Goal: Find specific page/section: Find specific page/section

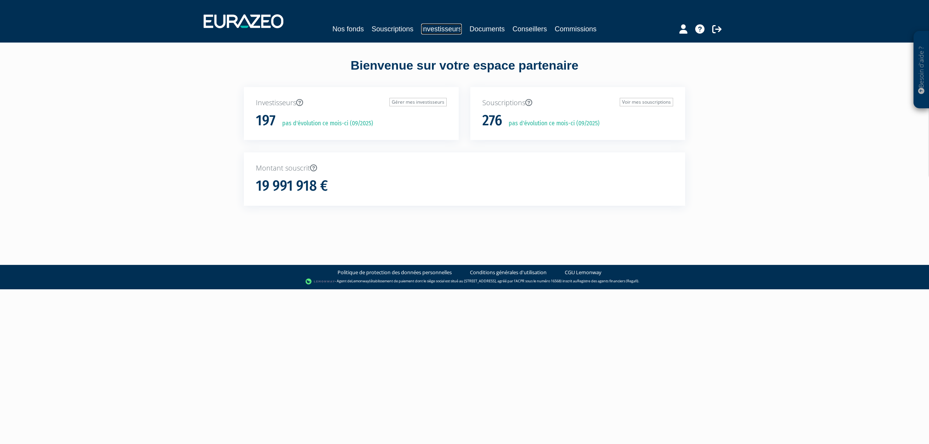
click at [434, 28] on link "Investisseurs" at bounding box center [441, 29] width 41 height 11
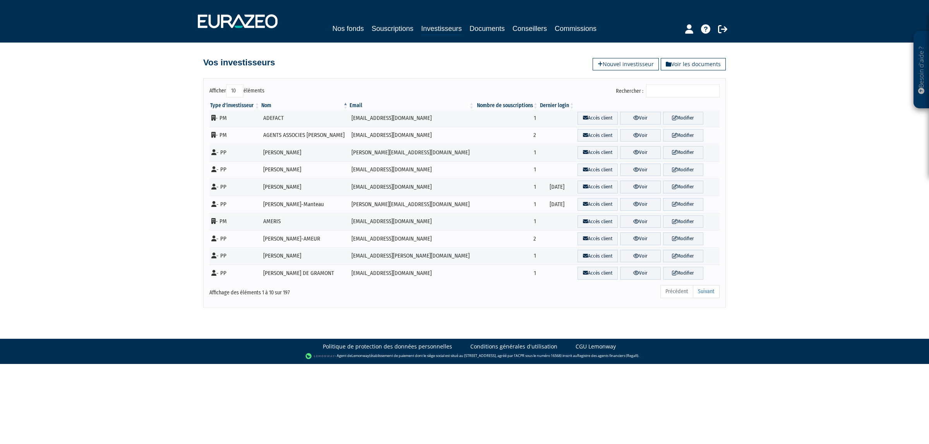
click at [676, 88] on input "Rechercher :" at bounding box center [683, 90] width 74 height 13
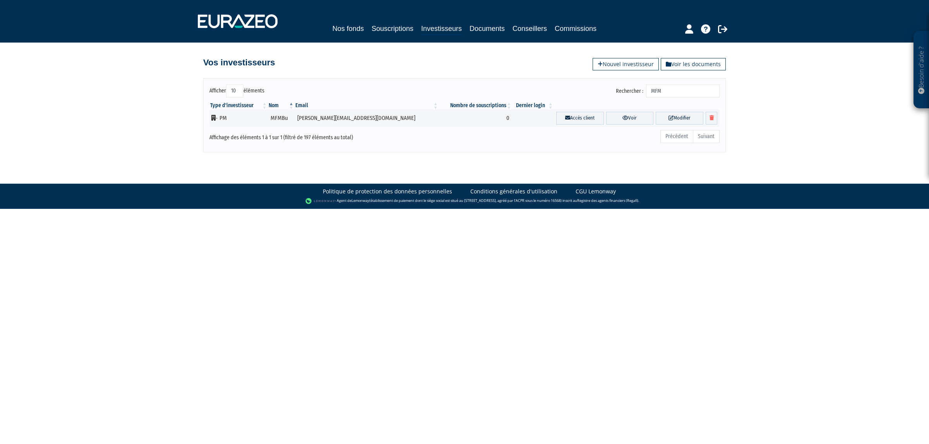
type input "MFM"
click at [384, 24] on link "Souscriptions" at bounding box center [393, 28] width 42 height 11
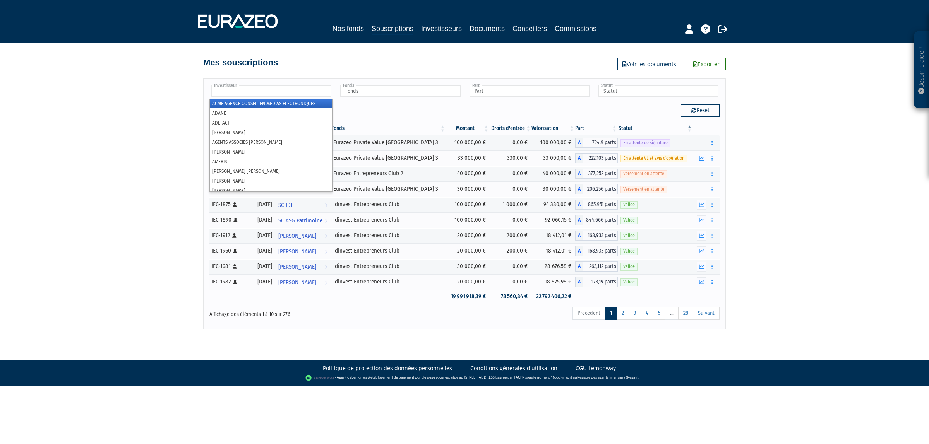
click at [287, 88] on input "text" at bounding box center [271, 91] width 120 height 11
type input "mf"
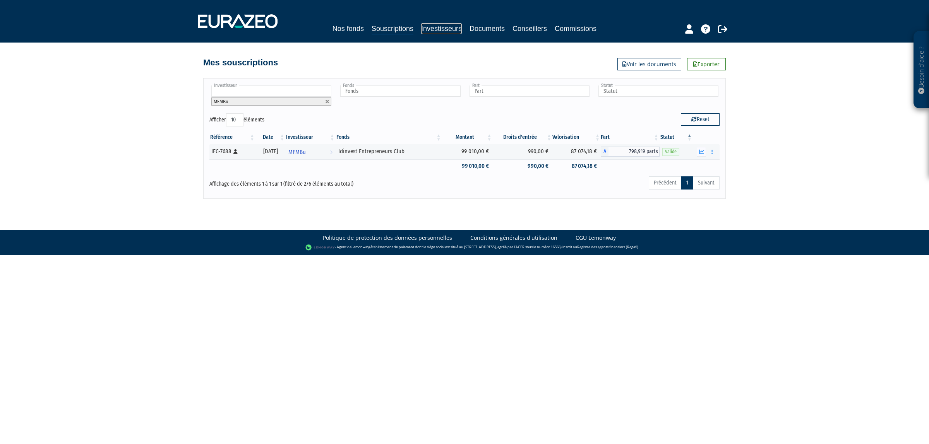
click at [428, 32] on link "Investisseurs" at bounding box center [441, 28] width 41 height 11
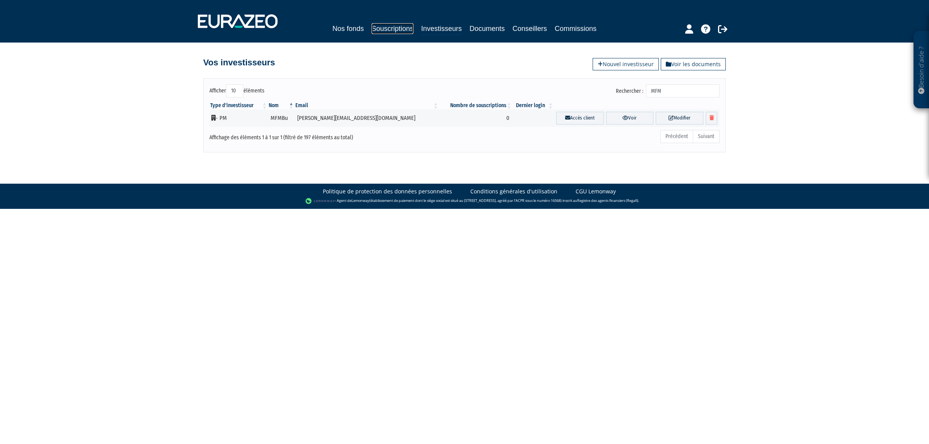
click at [376, 27] on link "Souscriptions" at bounding box center [393, 28] width 42 height 11
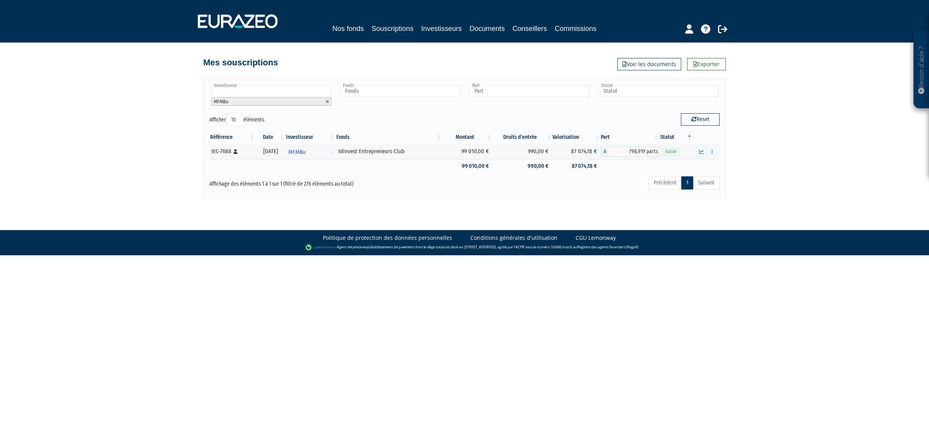
click at [451, 34] on div "Nos fonds Souscriptions Investisseurs Documents Conseillers Commissions" at bounding box center [465, 29] width 364 height 12
click at [446, 24] on link "Investisseurs" at bounding box center [441, 28] width 41 height 11
